Goal: Find specific page/section: Find specific page/section

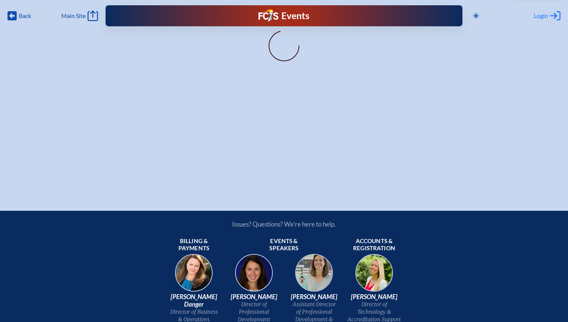
type input "[EMAIL_ADDRESS][DOMAIN_NAME]"
click at [550, 17] on icon "Log in or Create Account" at bounding box center [555, 16] width 11 height 11
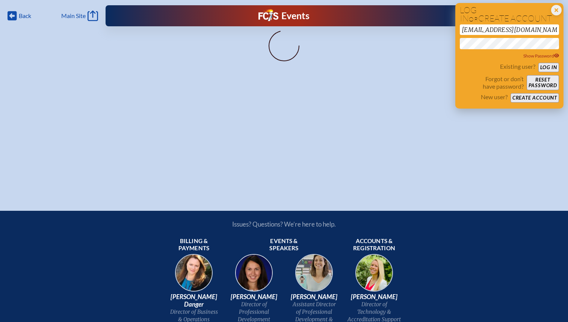
click at [543, 65] on button "Log in" at bounding box center [548, 67] width 21 height 9
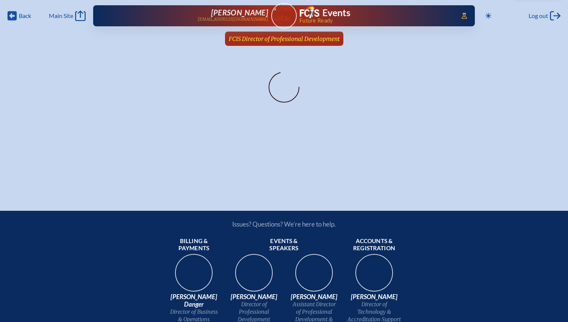
click at [283, 38] on span "FCIS Director of Professional Development" at bounding box center [284, 38] width 111 height 7
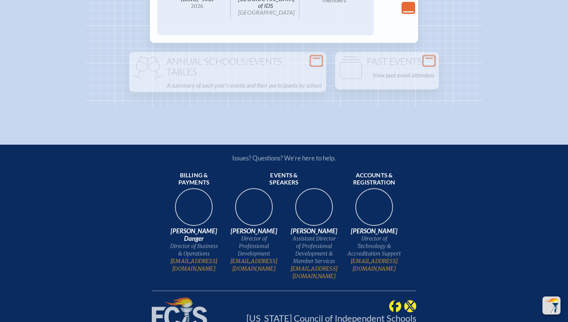
scroll to position [1661, 0]
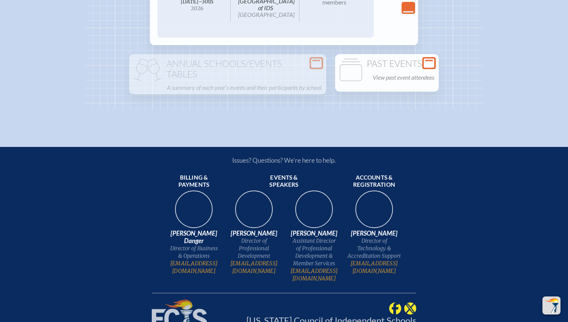
click at [390, 83] on p "View past event attendees" at bounding box center [403, 77] width 62 height 11
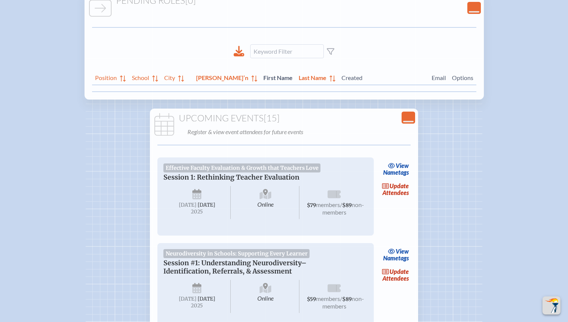
scroll to position [0, 0]
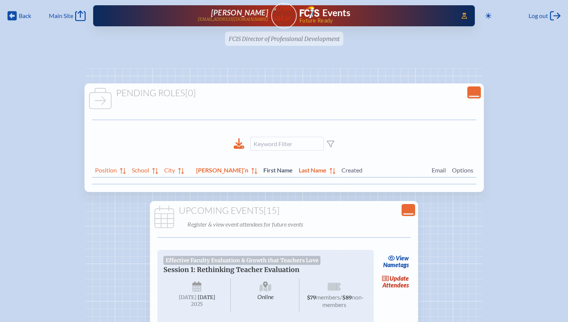
click at [311, 39] on ul "FCIS Director of Professional Development since July 1st, 2025" at bounding box center [284, 41] width 568 height 19
click at [468, 95] on icon "Close Console" at bounding box center [473, 92] width 11 height 11
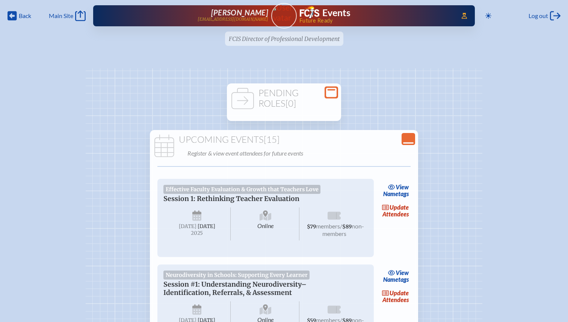
click at [411, 140] on icon "Close Console" at bounding box center [408, 139] width 11 height 11
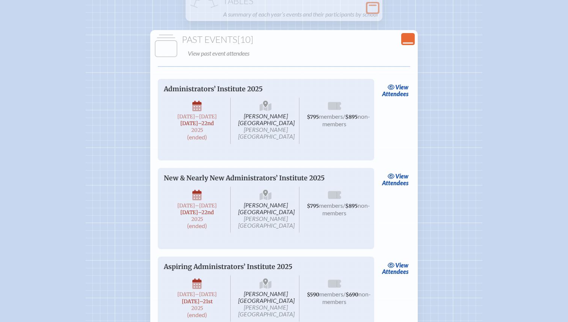
scroll to position [152, 0]
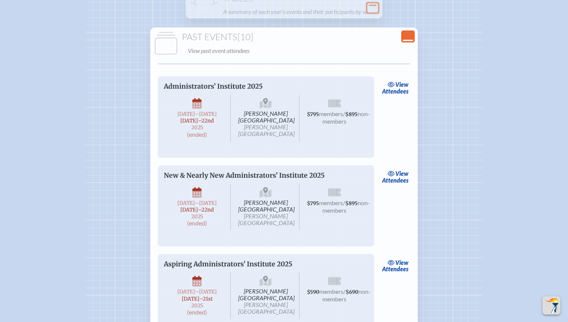
click at [409, 36] on icon "Close Console" at bounding box center [407, 36] width 11 height 11
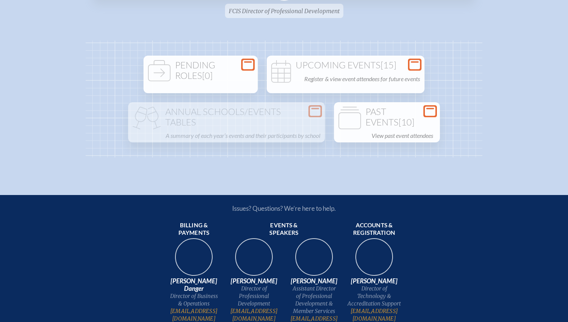
scroll to position [0, 0]
